Goal: Task Accomplishment & Management: Manage account settings

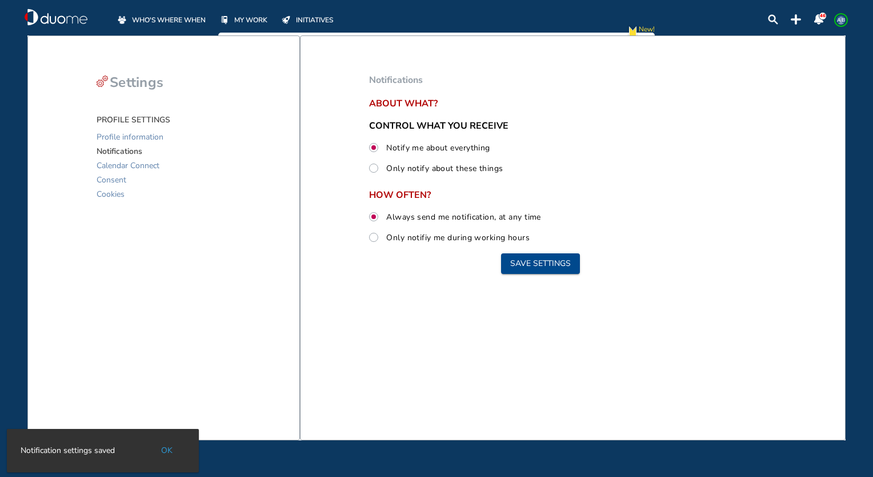
click at [159, 18] on span "WHO'S WHERE WHEN" at bounding box center [169, 19] width 74 height 11
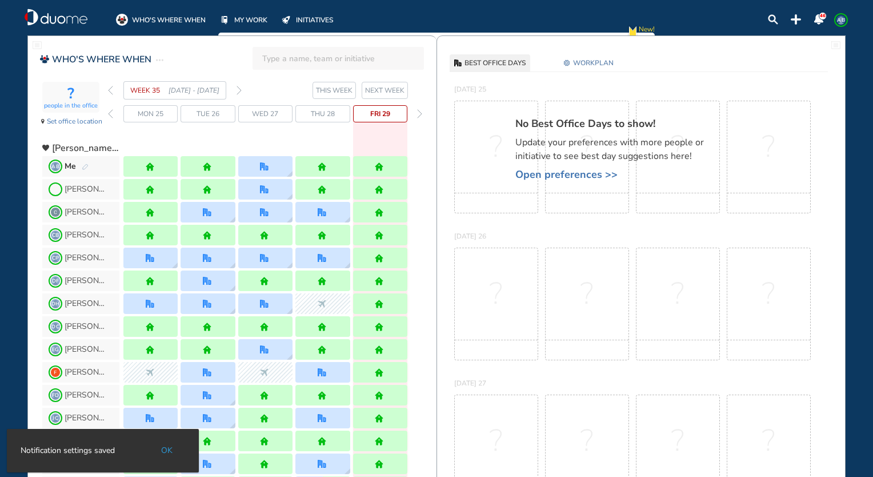
click at [393, 97] on button "NEXT WEEK" at bounding box center [385, 90] width 46 height 17
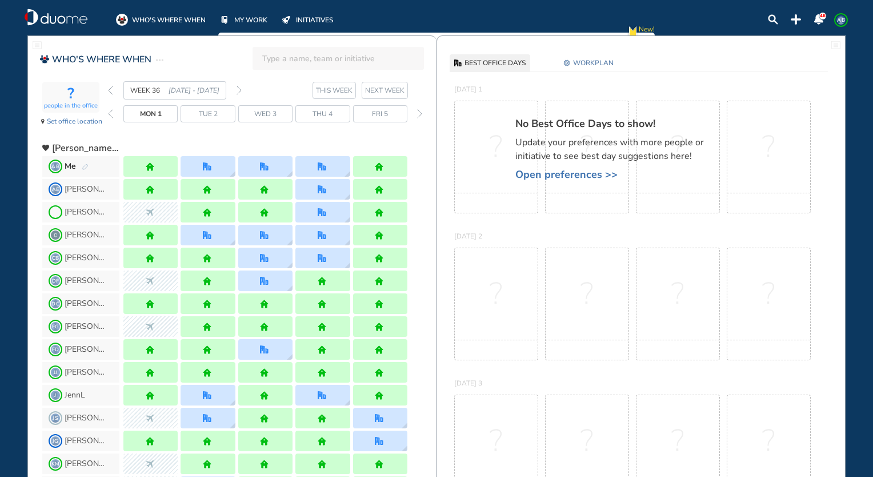
click at [588, 55] on button "WORKPLAN" at bounding box center [588, 62] width 59 height 17
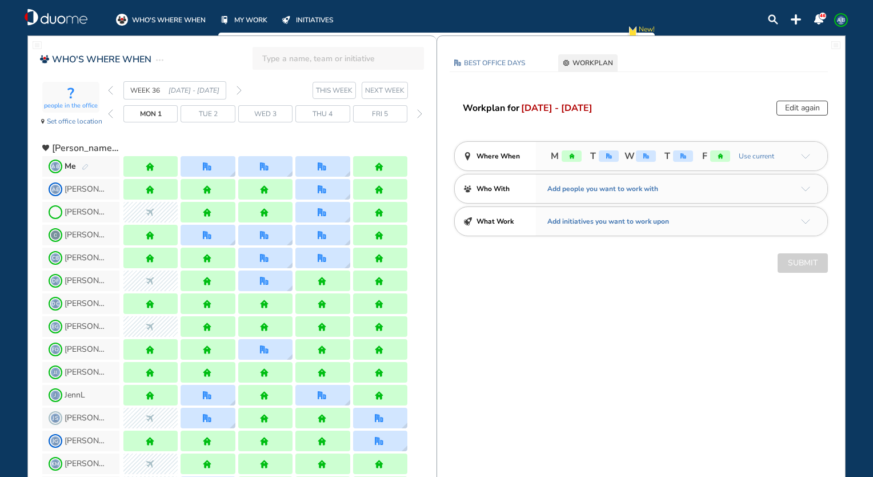
click at [801, 111] on button "Edit again" at bounding box center [802, 108] width 51 height 15
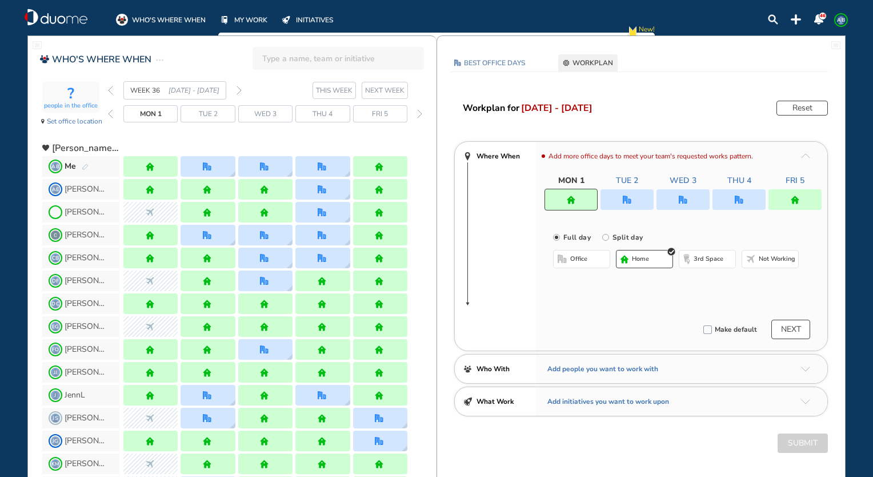
click at [763, 253] on button "Not working" at bounding box center [770, 259] width 57 height 18
click at [683, 205] on div at bounding box center [683, 199] width 53 height 21
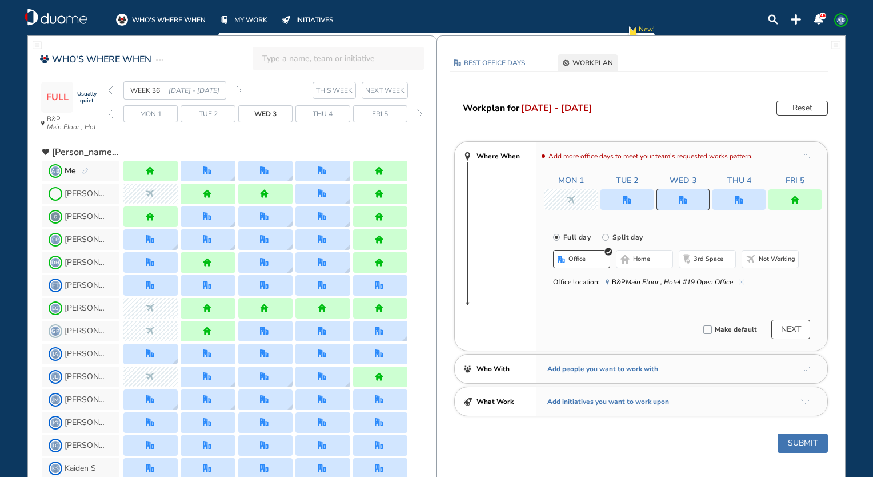
click at [635, 202] on div at bounding box center [627, 199] width 53 height 21
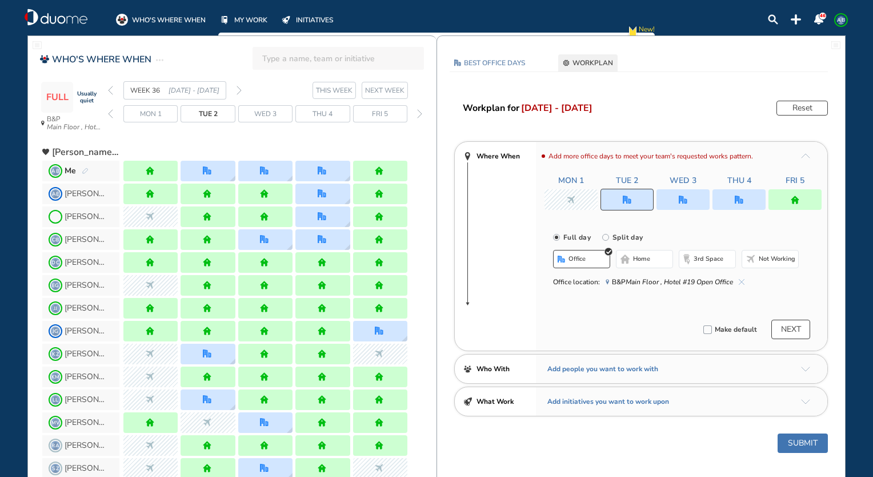
click at [635, 261] on span "home" at bounding box center [641, 258] width 17 height 9
click at [735, 205] on div at bounding box center [739, 199] width 53 height 21
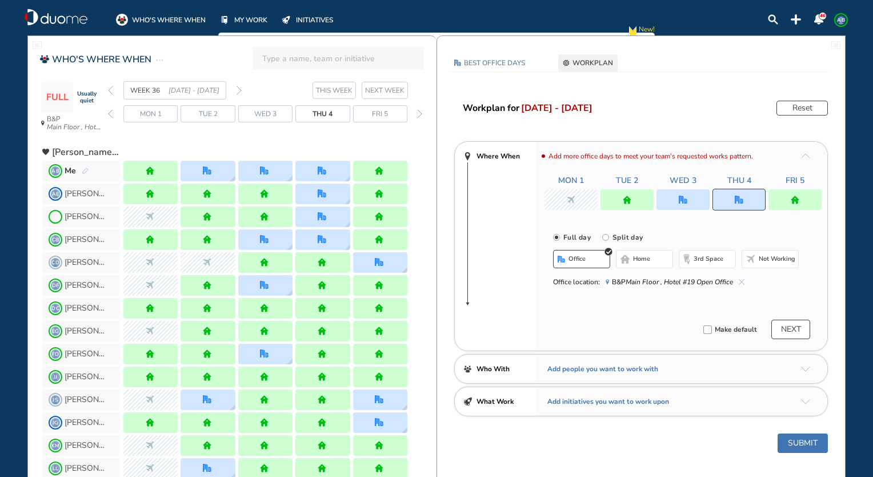
click at [650, 267] on button "home" at bounding box center [644, 259] width 57 height 18
click at [720, 262] on span "3rd space" at bounding box center [709, 258] width 30 height 9
click at [657, 262] on button "home" at bounding box center [644, 259] width 57 height 18
click at [789, 325] on button "NEXT" at bounding box center [791, 329] width 39 height 19
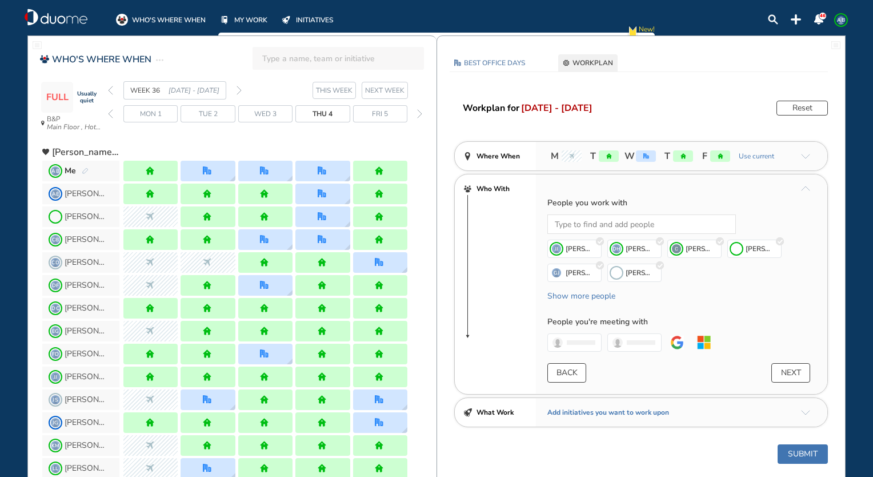
click at [788, 366] on button "NEXT" at bounding box center [791, 372] width 39 height 19
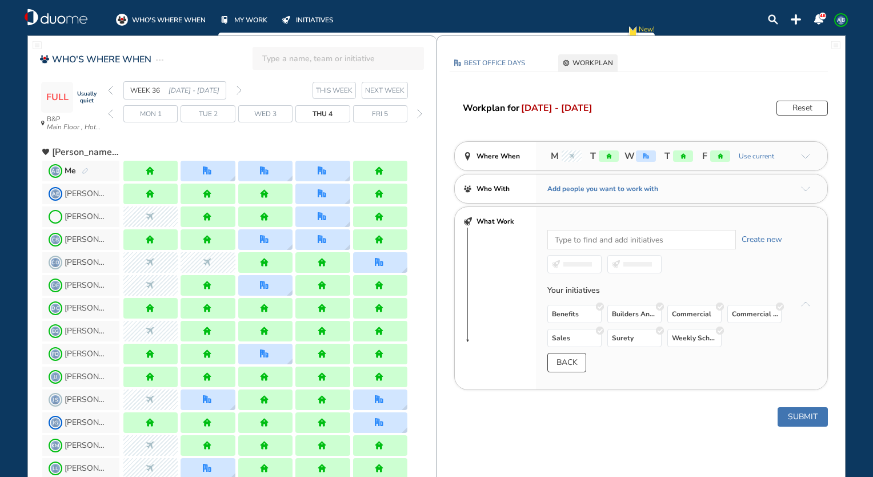
click at [796, 412] on button "Submit" at bounding box center [803, 416] width 50 height 19
